Goal: Task Accomplishment & Management: Complete application form

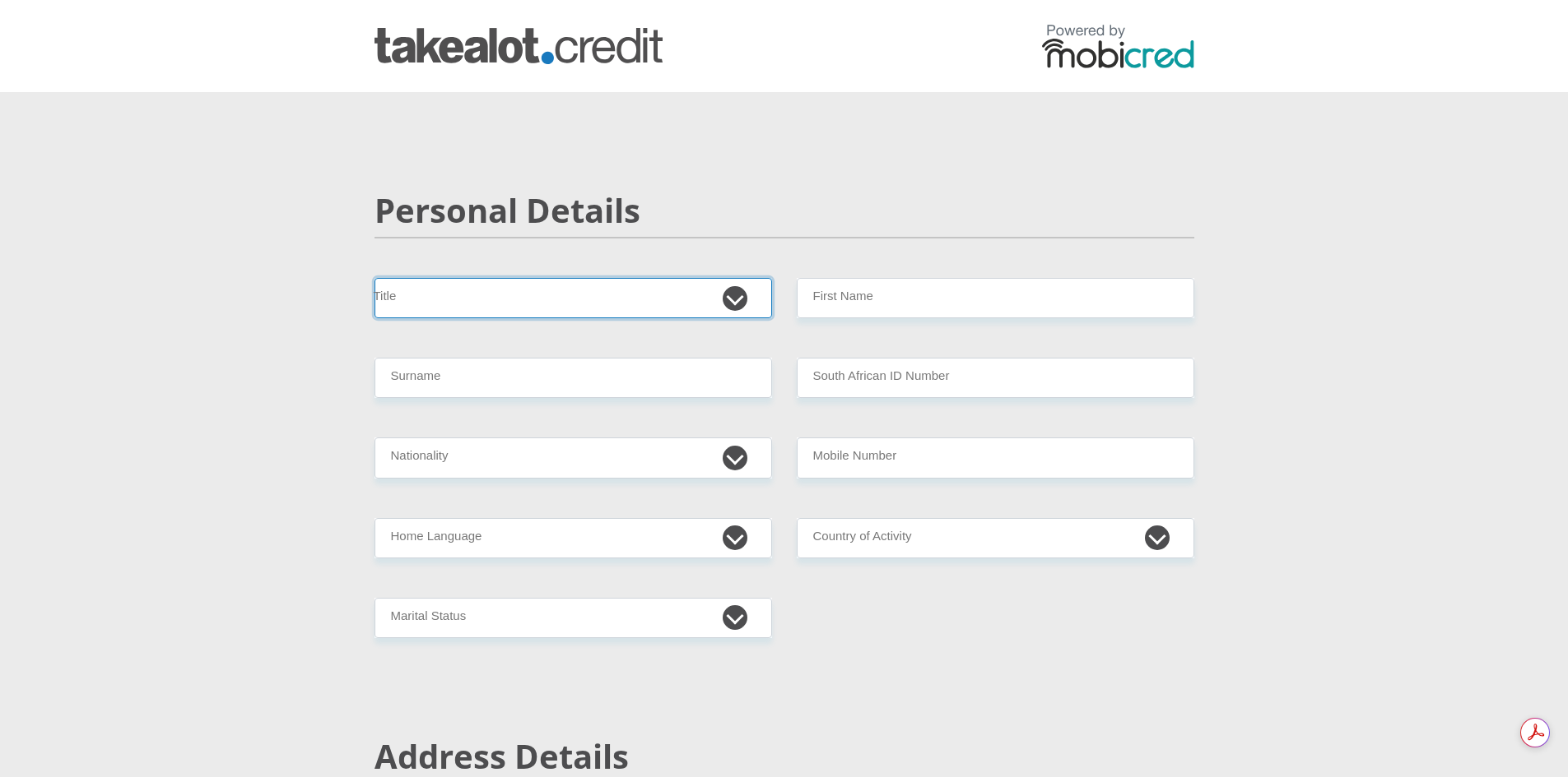
click at [736, 300] on select "Mr Ms Mrs Dr [PERSON_NAME]" at bounding box center [573, 298] width 398 height 40
select select "Ms"
click at [374, 279] on select "Mr Ms Mrs Dr [PERSON_NAME]" at bounding box center [573, 298] width 398 height 40
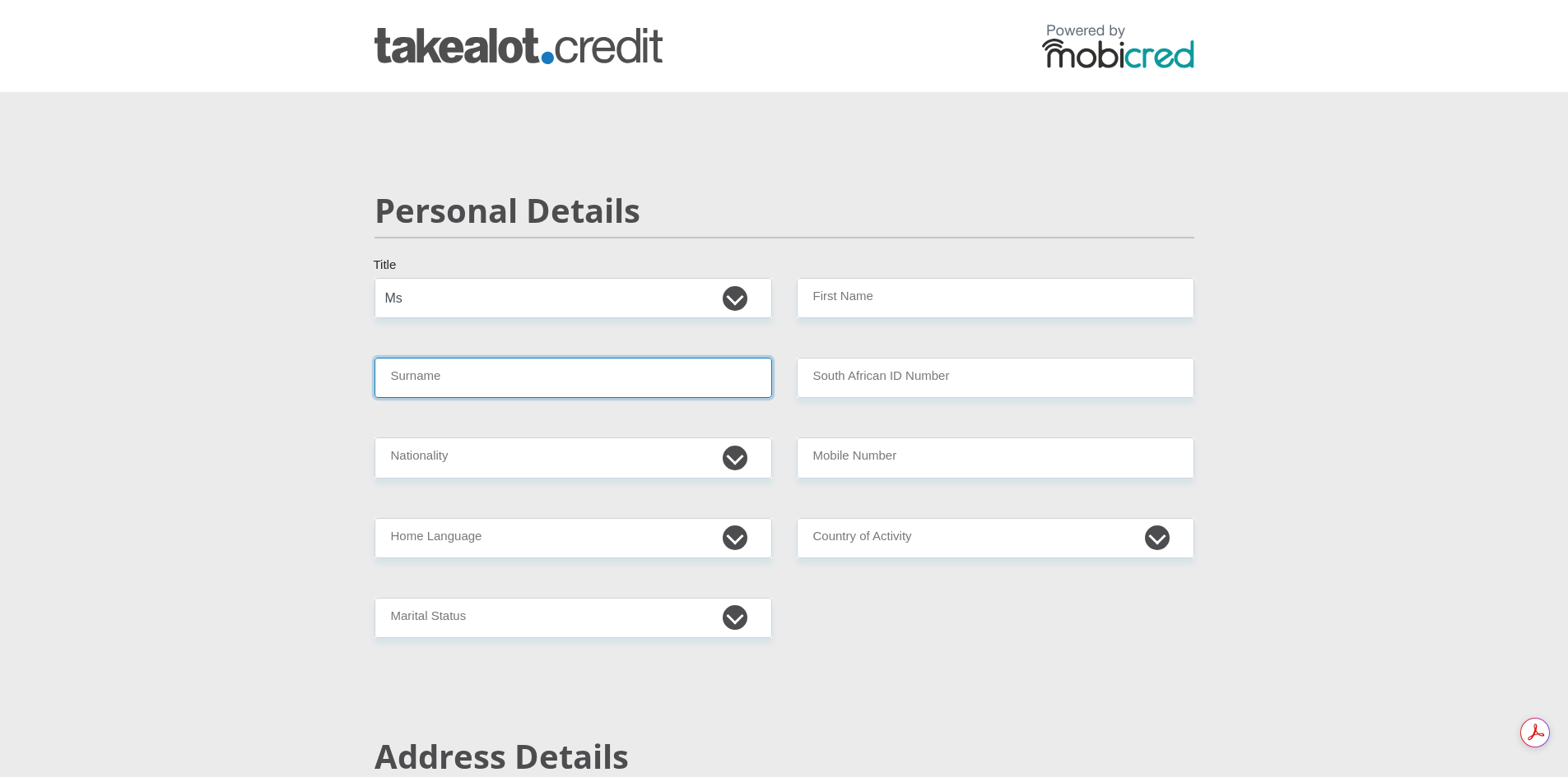
click at [660, 382] on input "Surname" at bounding box center [573, 377] width 398 height 40
type input "[PERSON_NAME]"
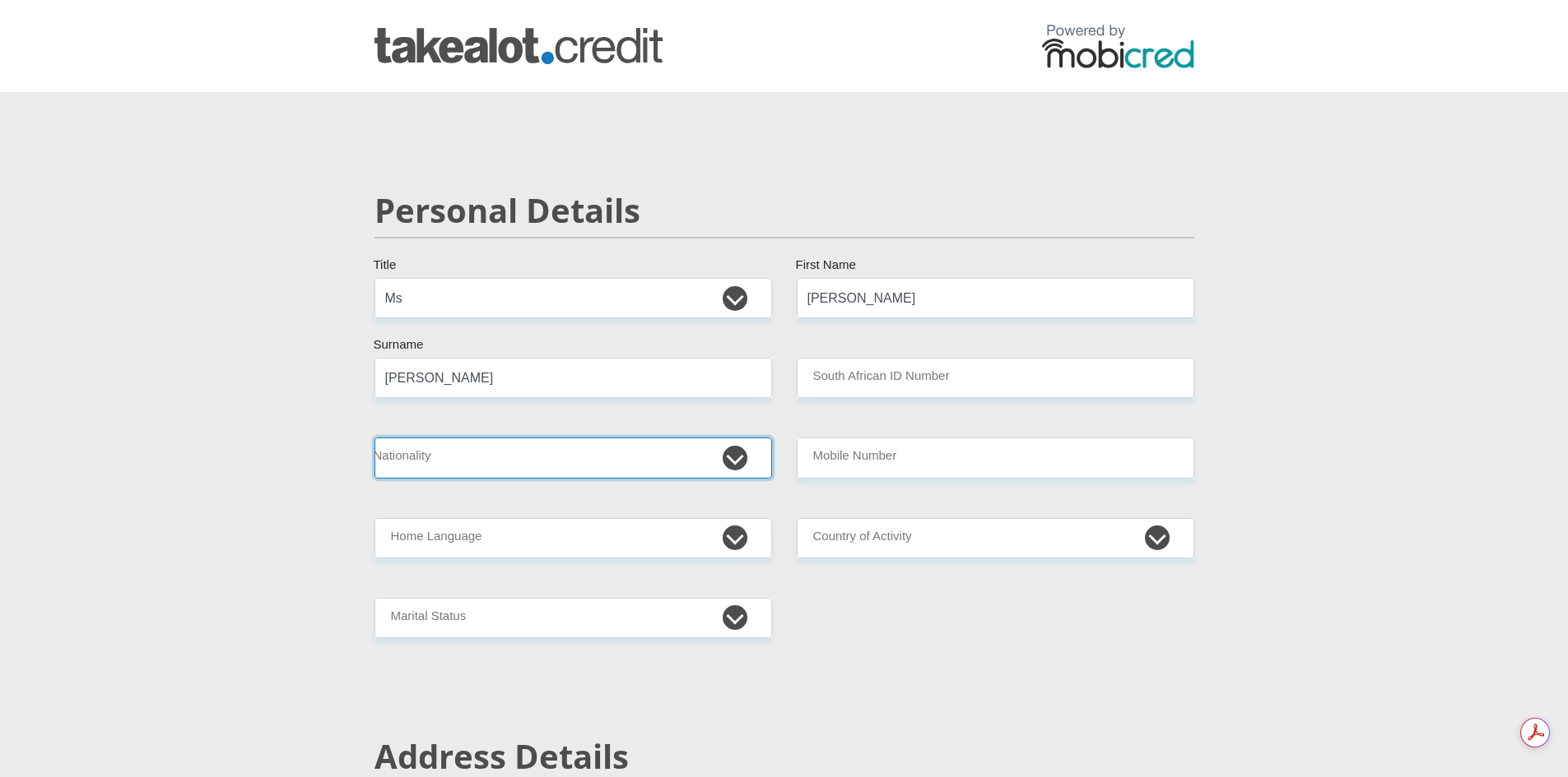
select select "ZAF"
type input "0824189690"
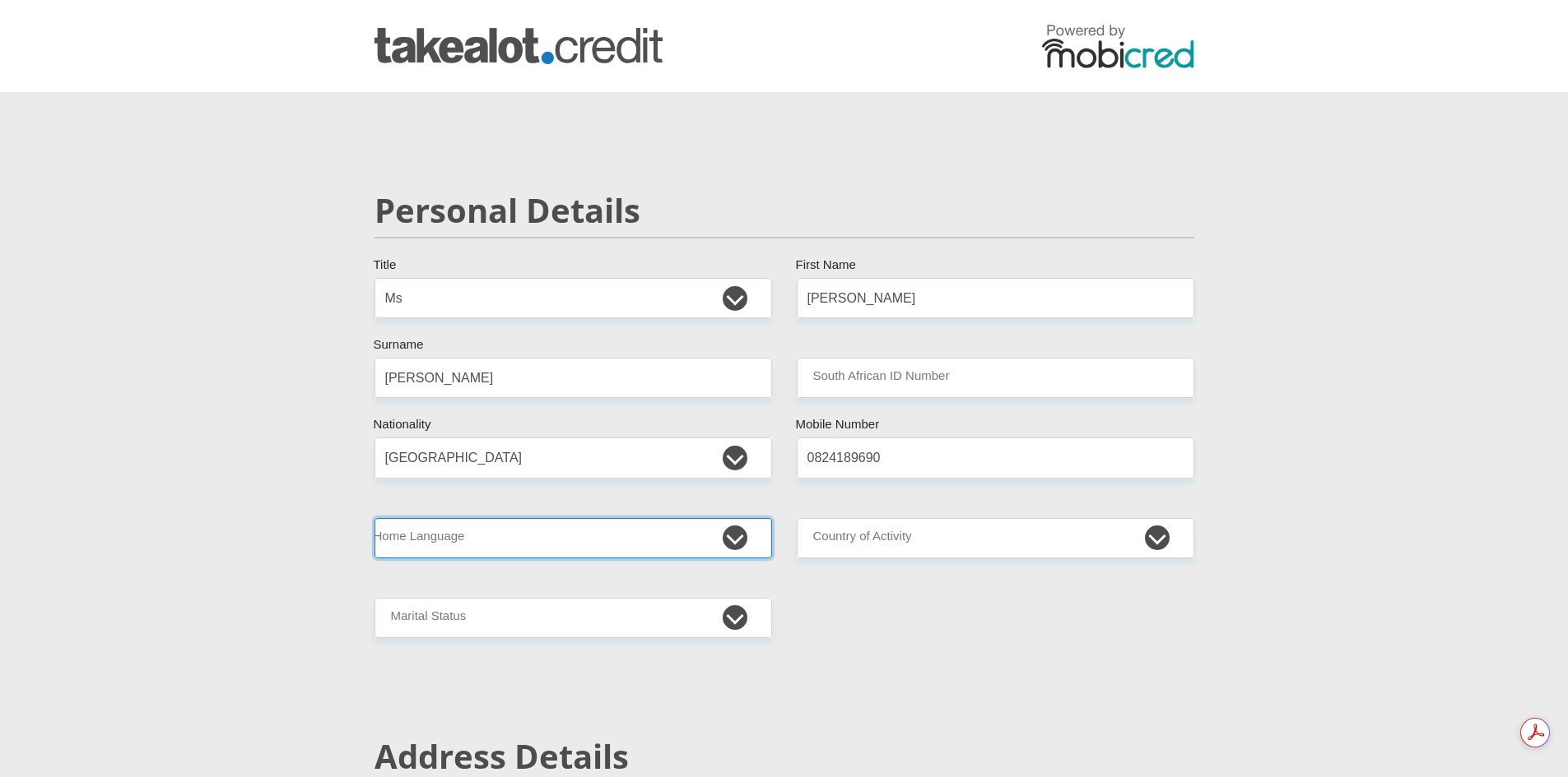
click at [752, 537] on select "Afrikaans English Sepedi South Ndebele Southern Sotho Swati Tsonga Tswana Venda…" at bounding box center [573, 538] width 398 height 40
select select "eng"
click at [374, 518] on select "Afrikaans English Sepedi South Ndebele Southern Sotho Swati Tsonga Tswana Venda…" at bounding box center [573, 538] width 398 height 40
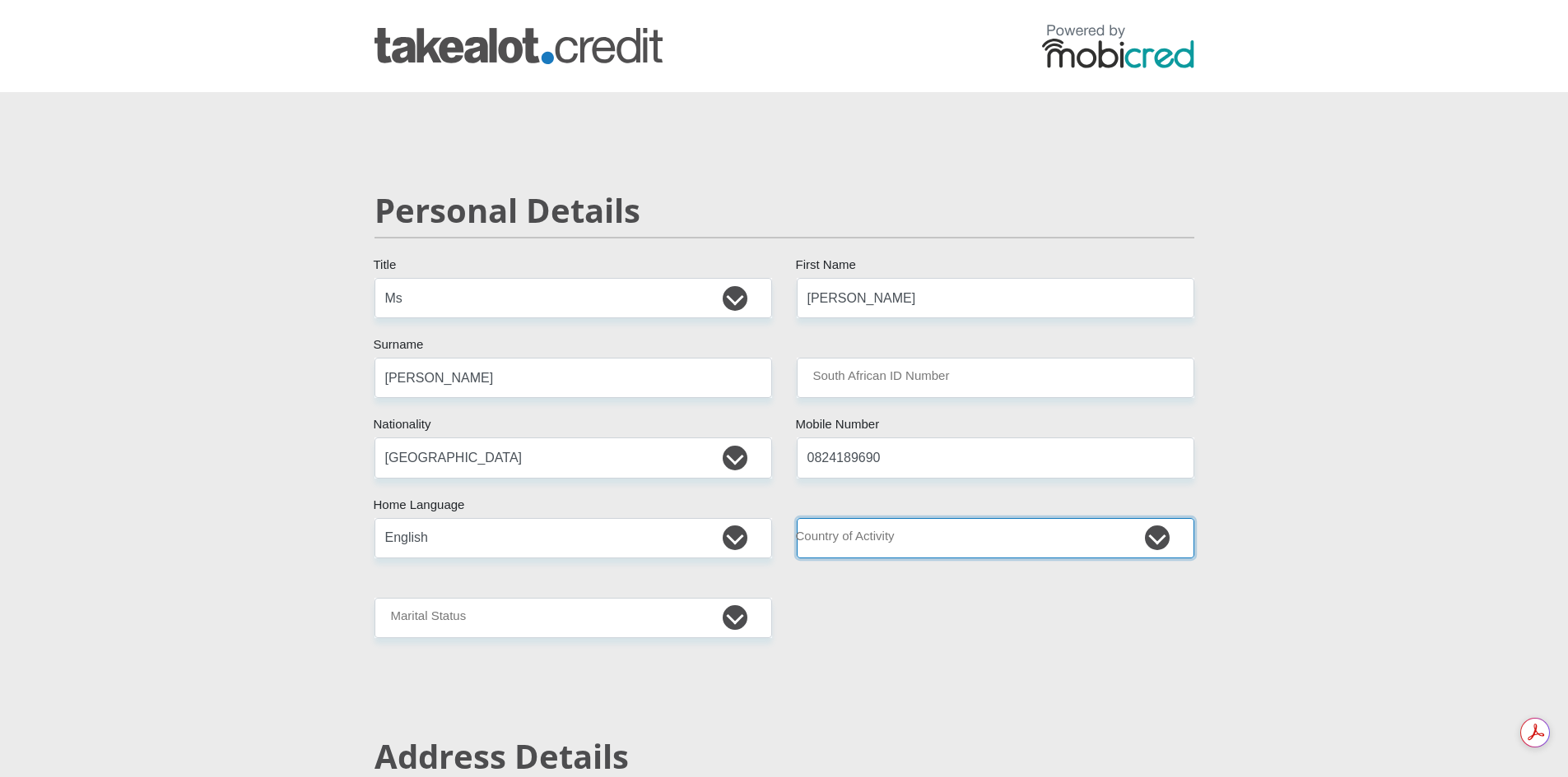
click at [1163, 536] on select "[GEOGRAPHIC_DATA] [GEOGRAPHIC_DATA] [GEOGRAPHIC_DATA] [GEOGRAPHIC_DATA] [GEOGRA…" at bounding box center [995, 538] width 398 height 40
select select "ZAF"
click at [797, 518] on select "[GEOGRAPHIC_DATA] [GEOGRAPHIC_DATA] [GEOGRAPHIC_DATA] [GEOGRAPHIC_DATA] [GEOGRA…" at bounding box center [995, 538] width 398 height 40
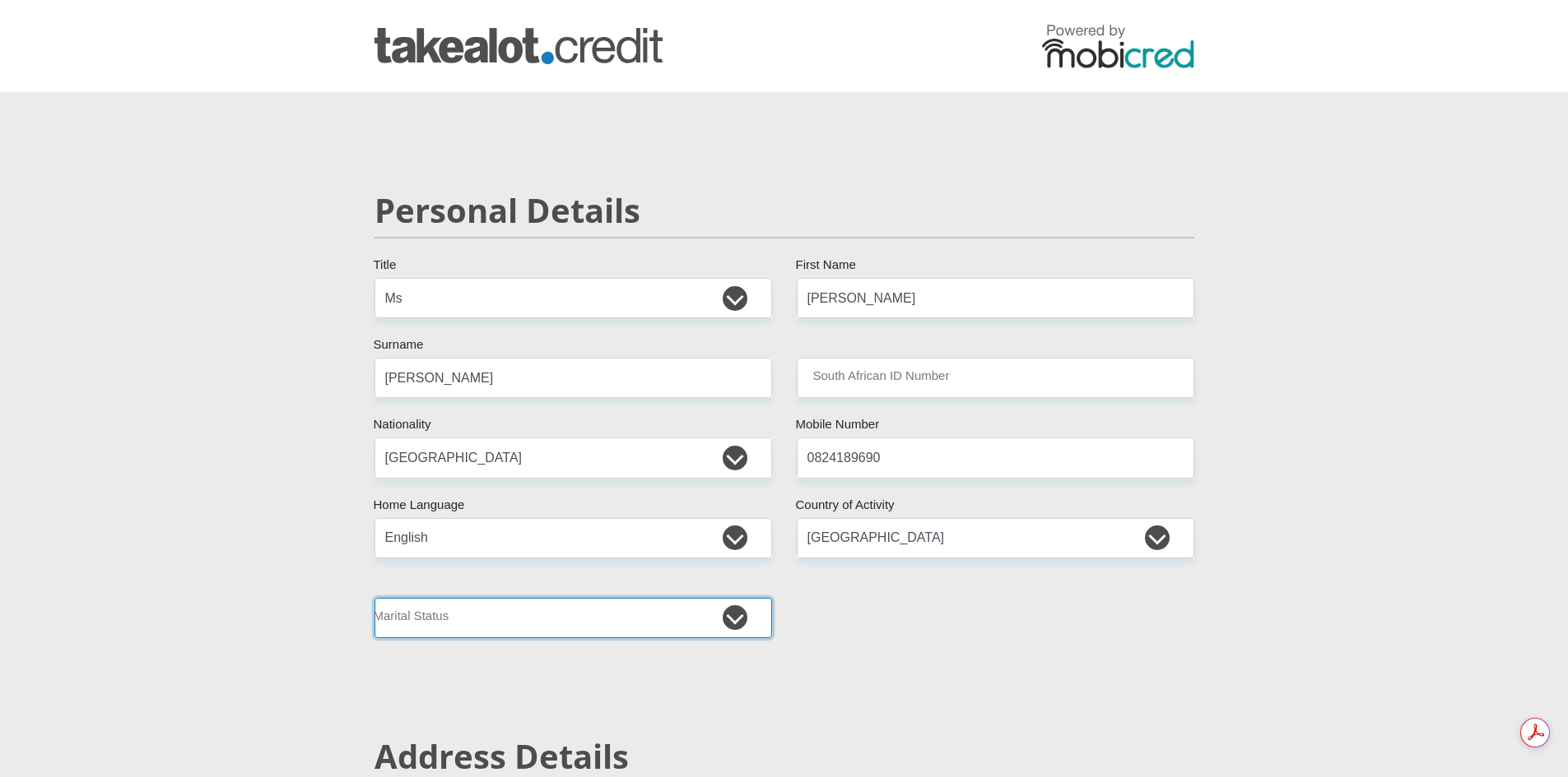
click at [747, 633] on select "Married ANC Single Divorced Widowed Married COP or Customary Law" at bounding box center [573, 618] width 398 height 40
select select "4"
click at [374, 598] on select "Married ANC Single Divorced Widowed Married COP or Customary Law" at bounding box center [573, 618] width 398 height 40
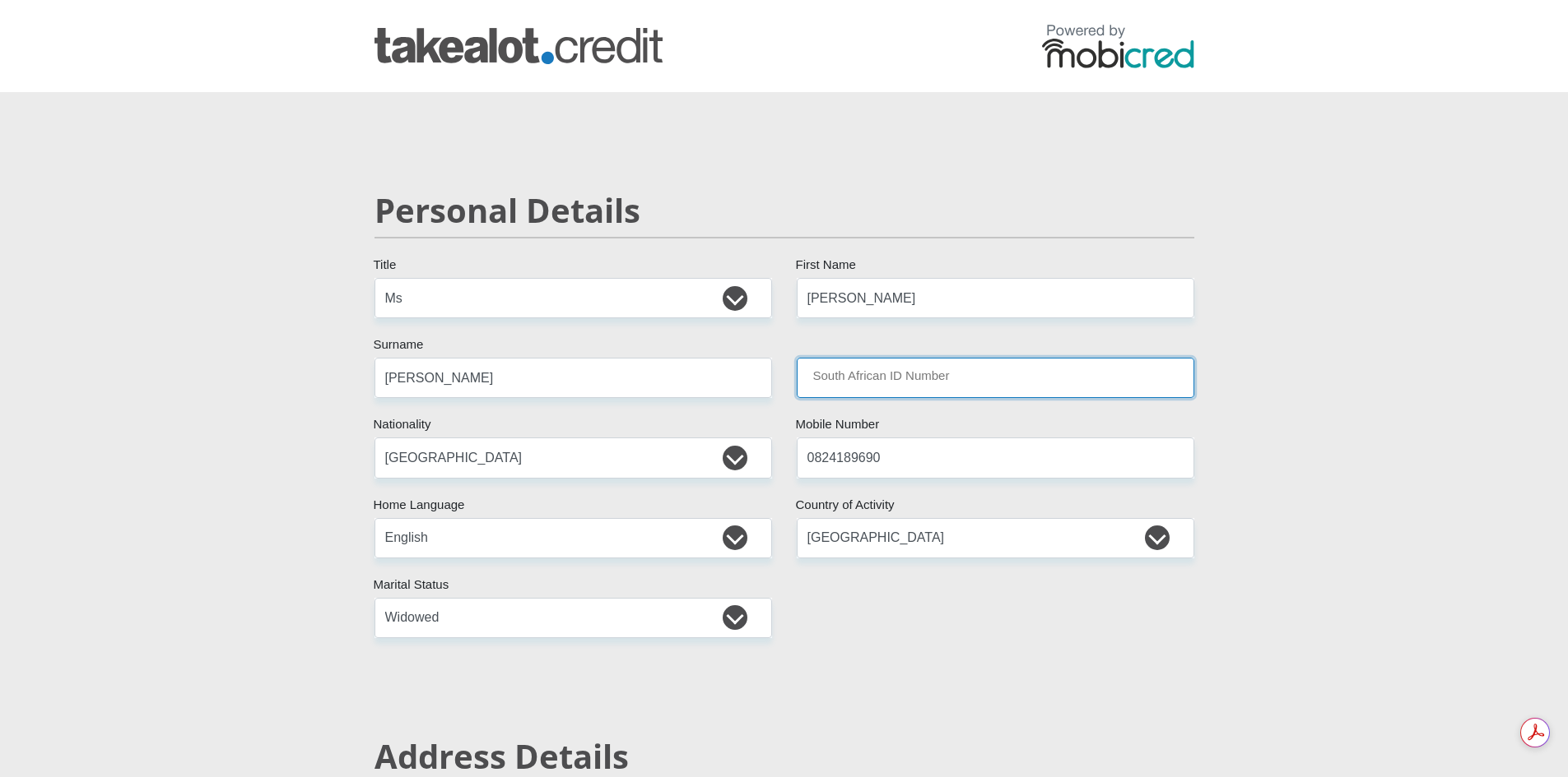
click at [945, 387] on input "South African ID Number" at bounding box center [995, 377] width 398 height 40
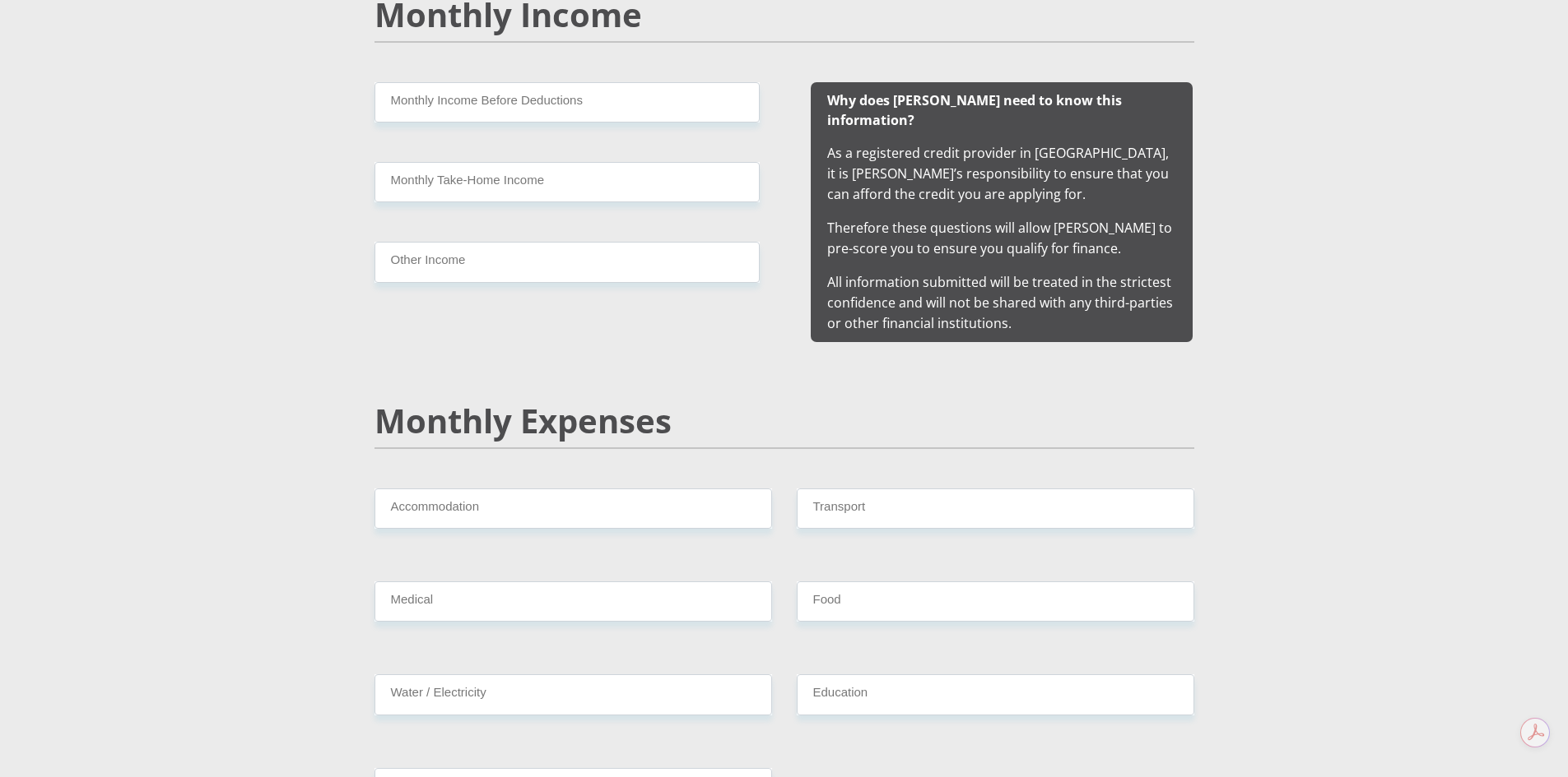
scroll to position [1728, 0]
